Goal: Task Accomplishment & Management: Use online tool/utility

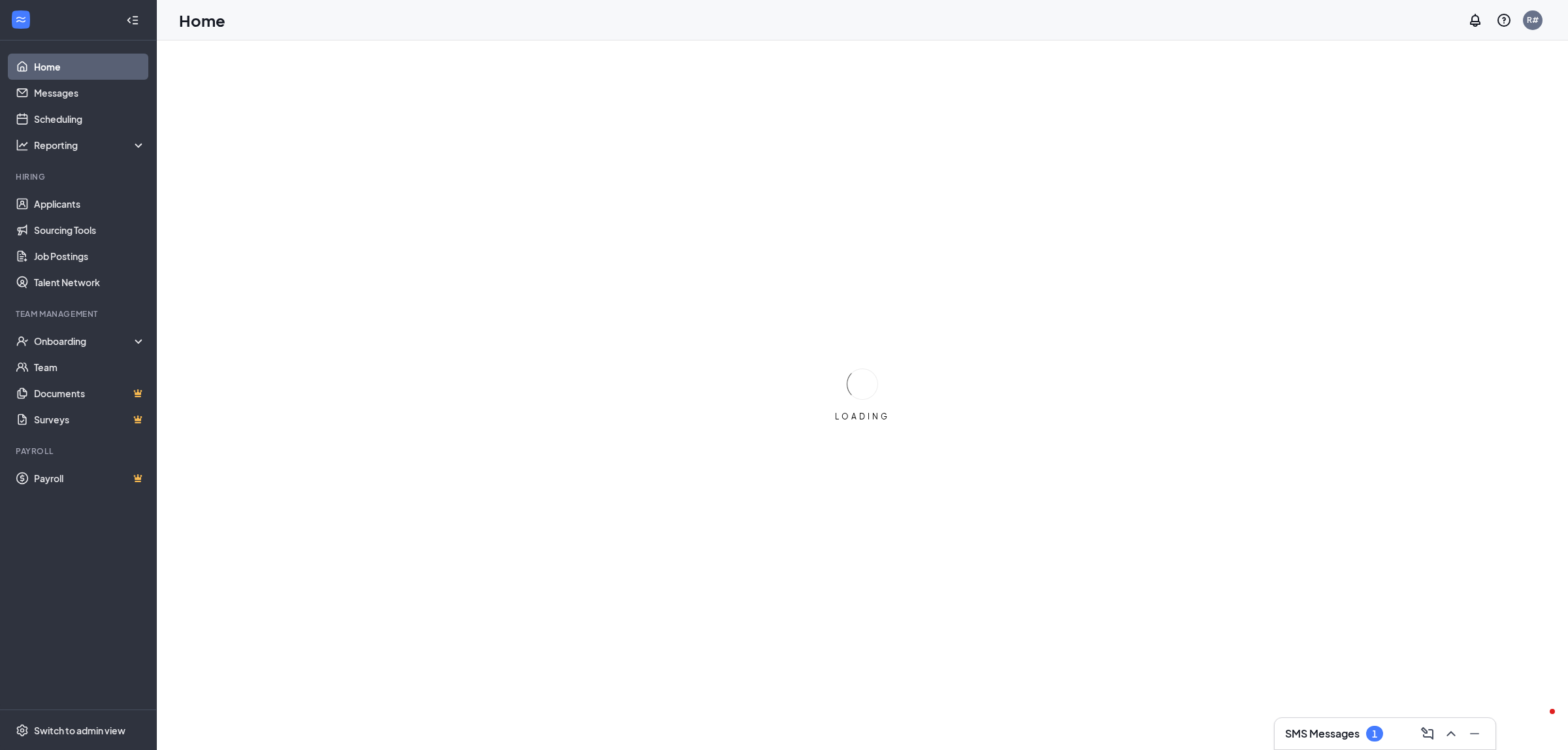
click at [240, 152] on div "LOADING" at bounding box center [862, 395] width 1412 height 710
click at [96, 329] on div "Onboarding" at bounding box center [78, 341] width 156 height 26
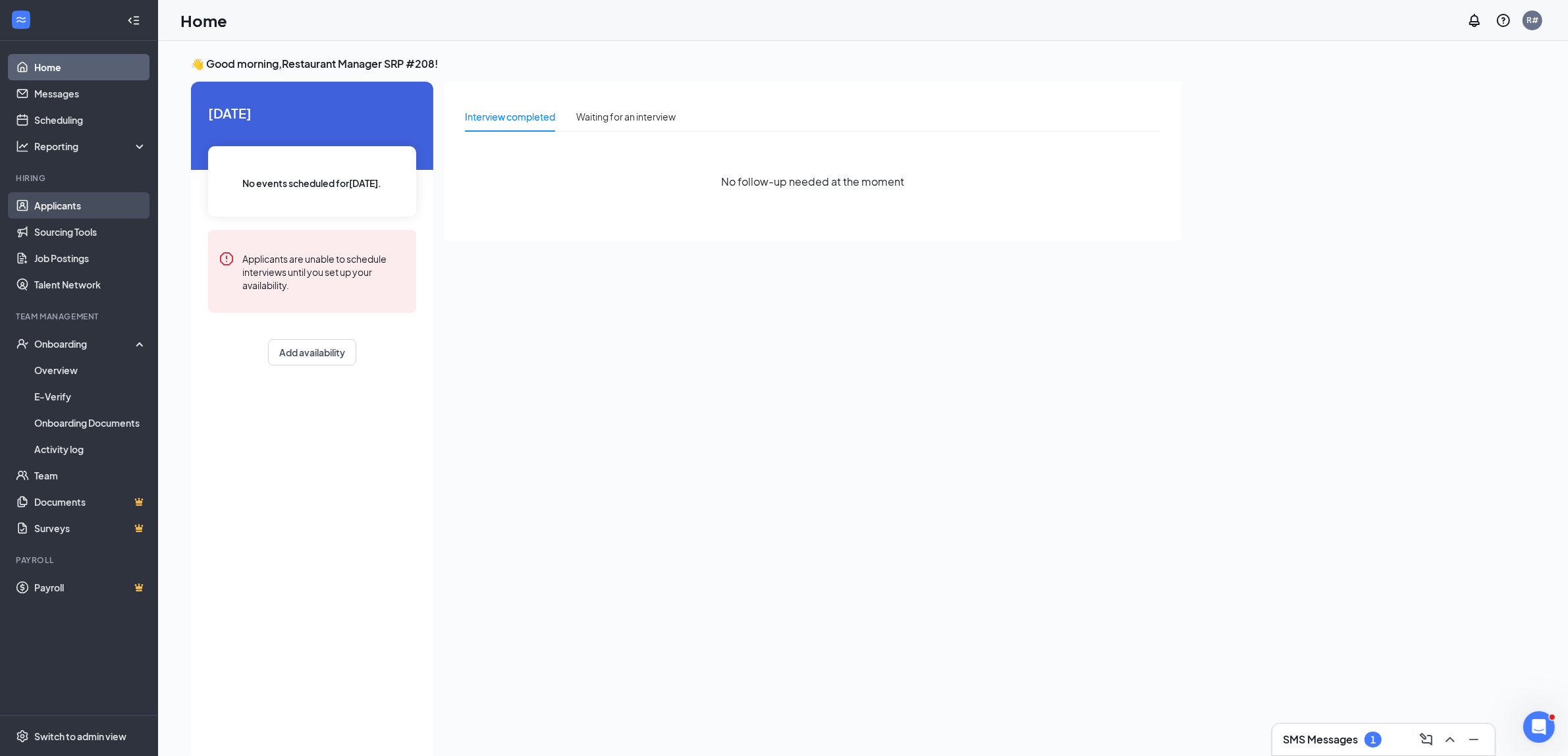
click at [51, 210] on link "Applicants" at bounding box center [90, 205] width 112 height 26
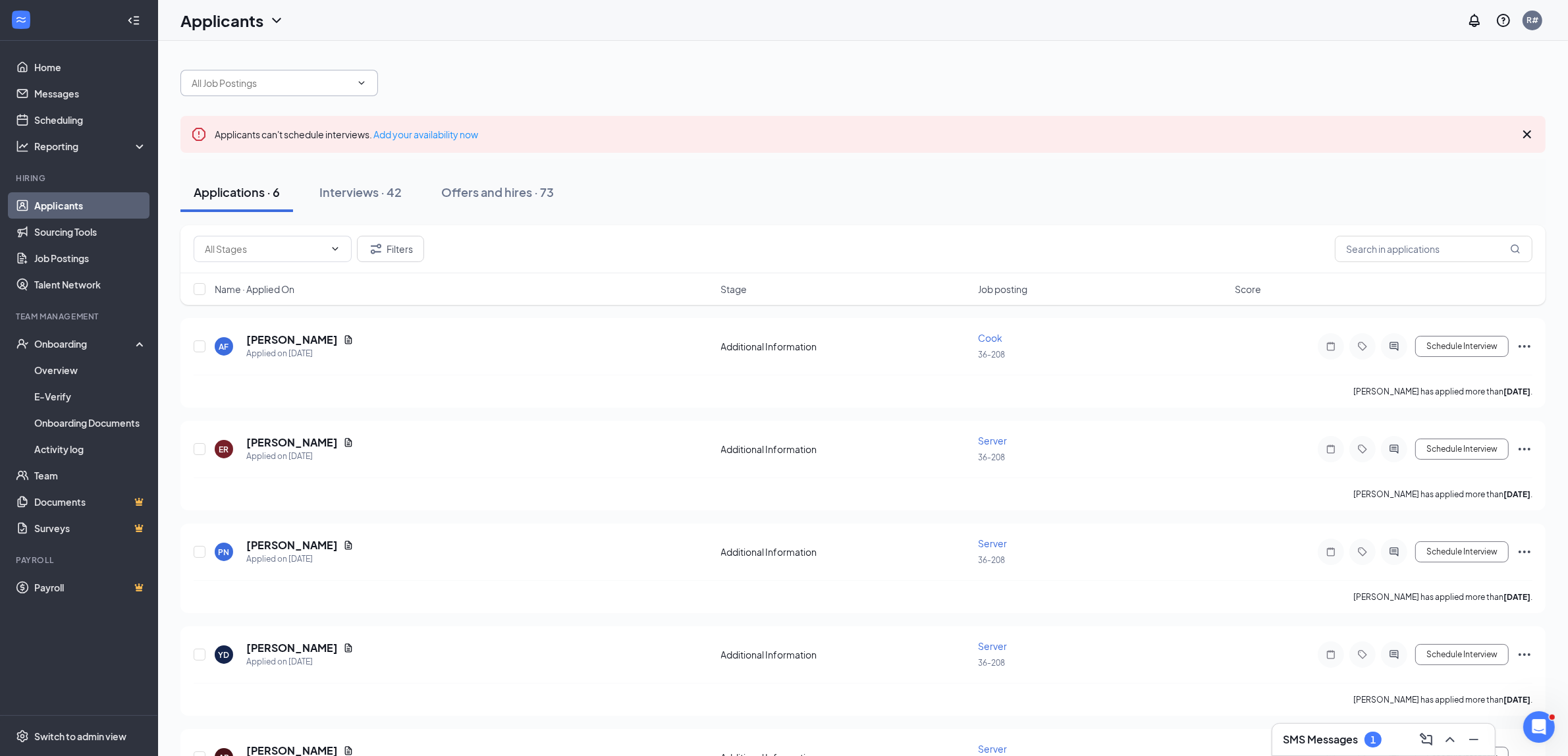
drag, startPoint x: 227, startPoint y: 94, endPoint x: 231, endPoint y: 83, distance: 11.7
click at [227, 94] on span at bounding box center [279, 83] width 198 height 26
type input "asad"
click at [1442, 256] on input "text" at bounding box center [1434, 249] width 198 height 26
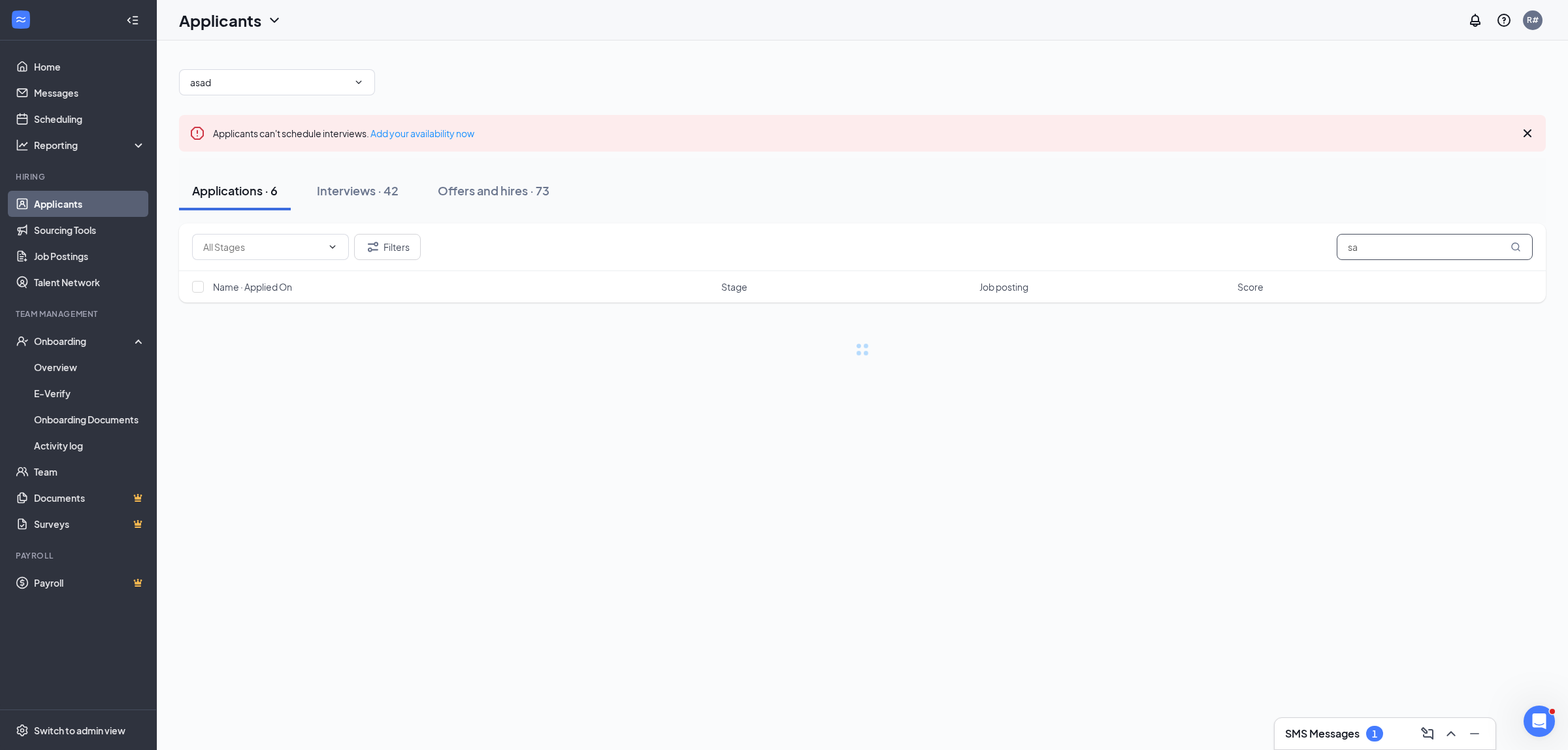
type input "s"
type input "asa"
click at [376, 181] on button "Interviews · 42" at bounding box center [357, 190] width 108 height 40
click at [1387, 248] on input "asa" at bounding box center [1435, 247] width 196 height 26
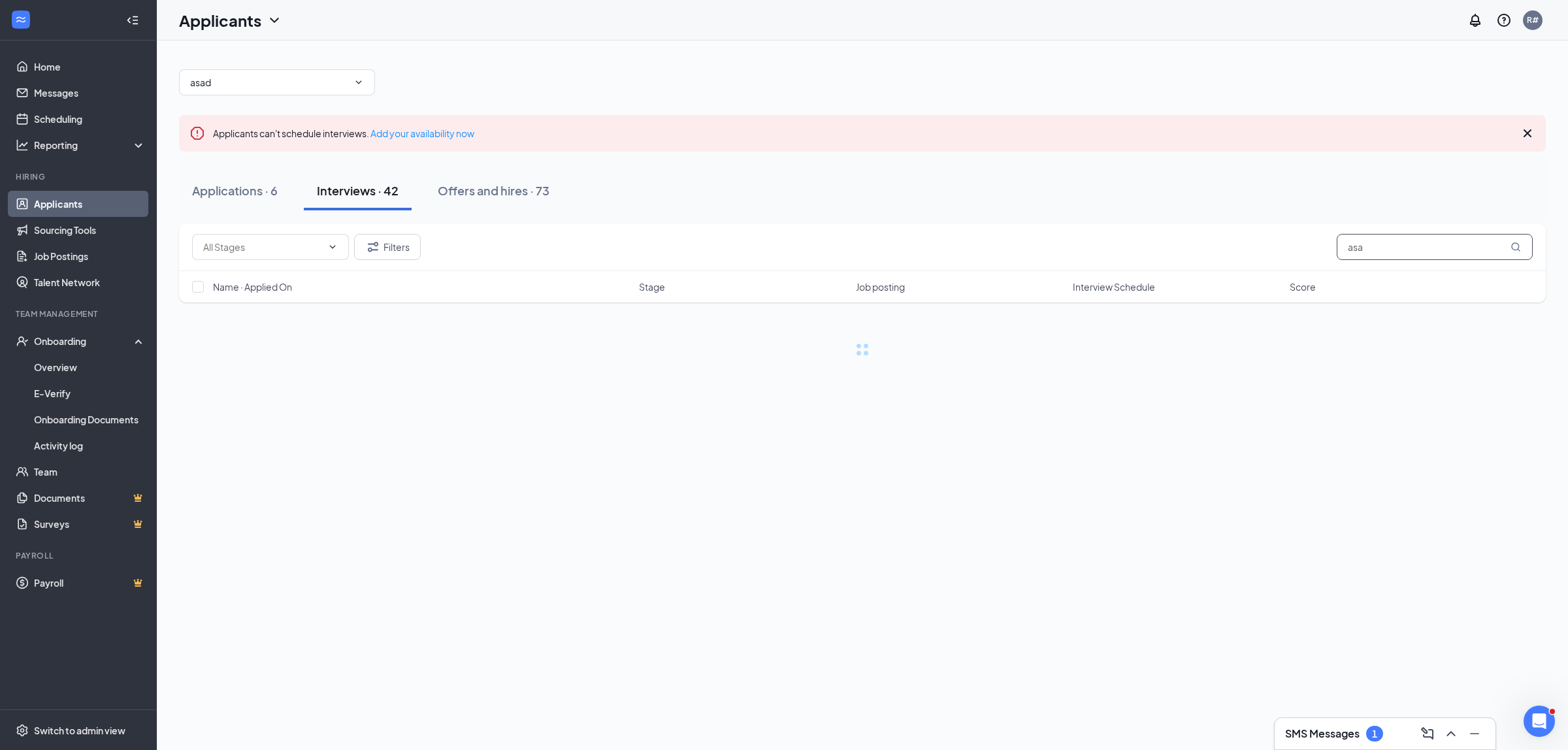
click at [1387, 248] on input "asa" at bounding box center [1435, 247] width 196 height 26
type input "asad"
click at [306, 328] on div "View resume" at bounding box center [319, 315] width 57 height 27
click at [296, 337] on h5 "[PERSON_NAME]" at bounding box center [290, 336] width 91 height 15
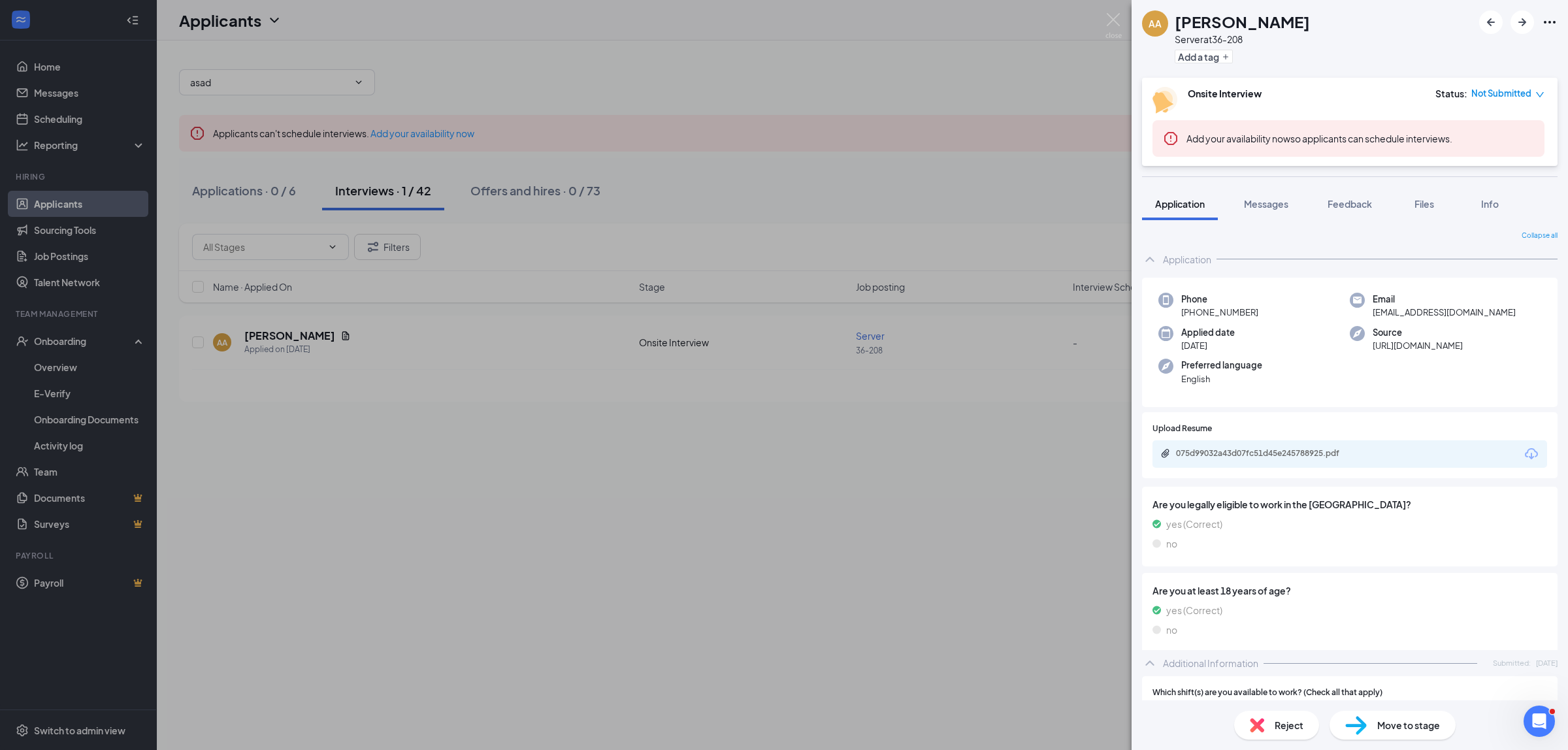
click at [1498, 448] on div "075d99032a43d07fc51d45e245788925.pdf" at bounding box center [1350, 455] width 395 height 28
click at [1524, 452] on icon "Download" at bounding box center [1531, 454] width 16 height 16
click at [997, 243] on div "AA [PERSON_NAME] Server at 36-208 Add a tag Onsite Interview Status : Not Submi…" at bounding box center [784, 375] width 1568 height 750
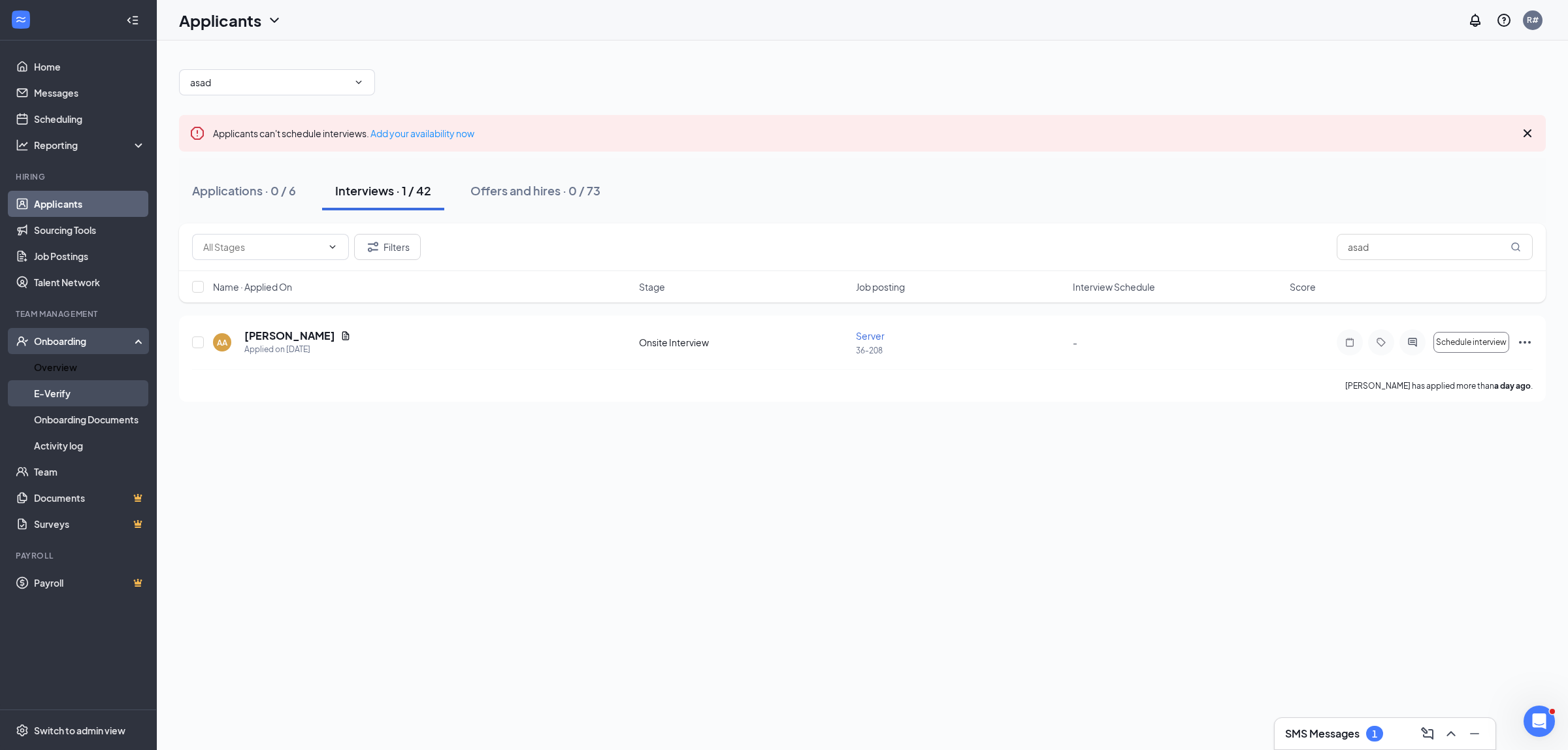
click at [70, 373] on link "Overview" at bounding box center [89, 367] width 111 height 26
